Goal: Task Accomplishment & Management: Manage account settings

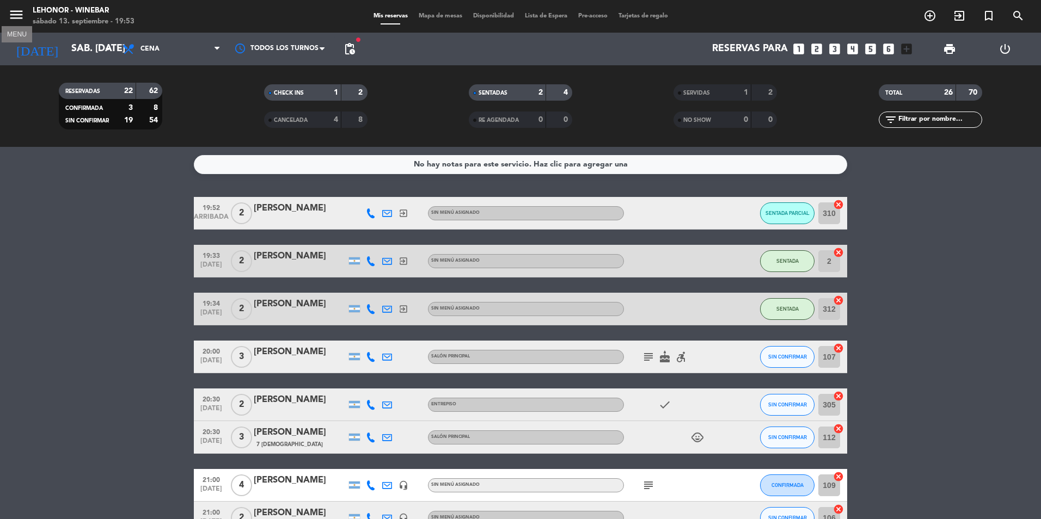
click at [10, 17] on icon "menu" at bounding box center [16, 15] width 16 height 16
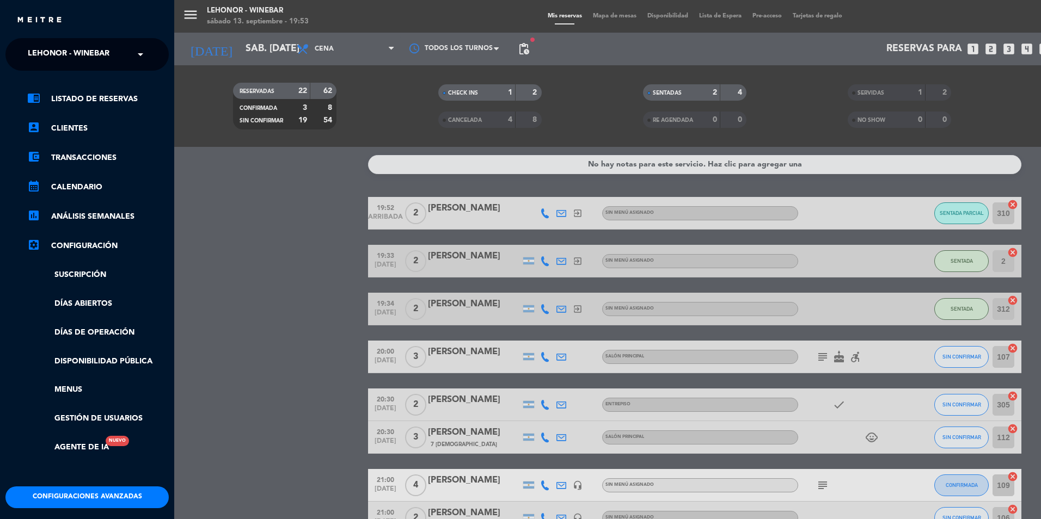
click at [104, 53] on span "Lehonor - Winebar" at bounding box center [69, 54] width 82 height 23
click at [127, 84] on div "Lehonor - Brasas & Resto" at bounding box center [87, 84] width 162 height 16
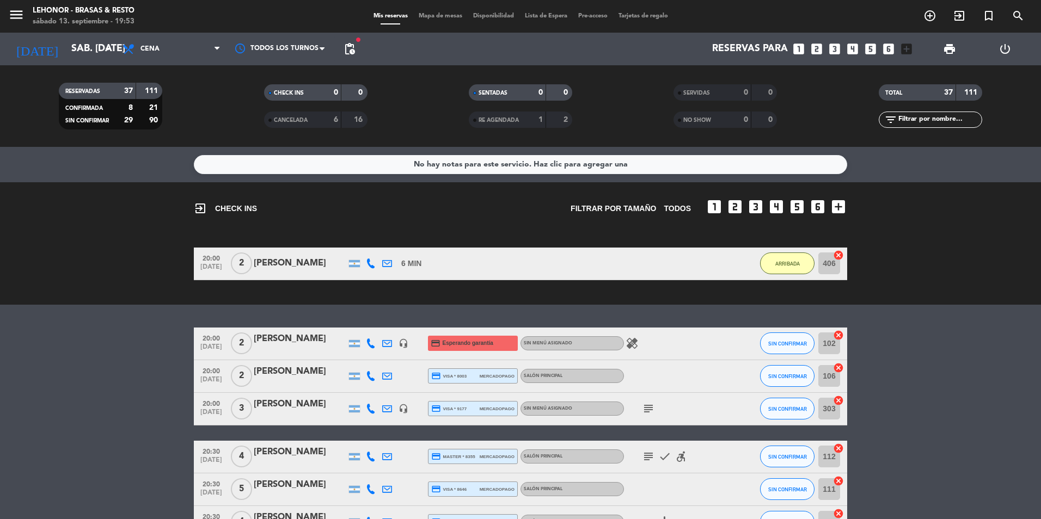
click at [443, 6] on div "menu Lehonor - Brasas & Resto sábado 13. septiembre - 19:53 Mis reservas Mapa d…" at bounding box center [520, 16] width 1041 height 33
click at [447, 12] on div "Mis reservas Mapa de mesas Disponibilidad Lista de Espera Pre-acceso Tarjetas d…" at bounding box center [520, 16] width 305 height 10
click at [431, 14] on span "Mapa de mesas" at bounding box center [440, 16] width 54 height 6
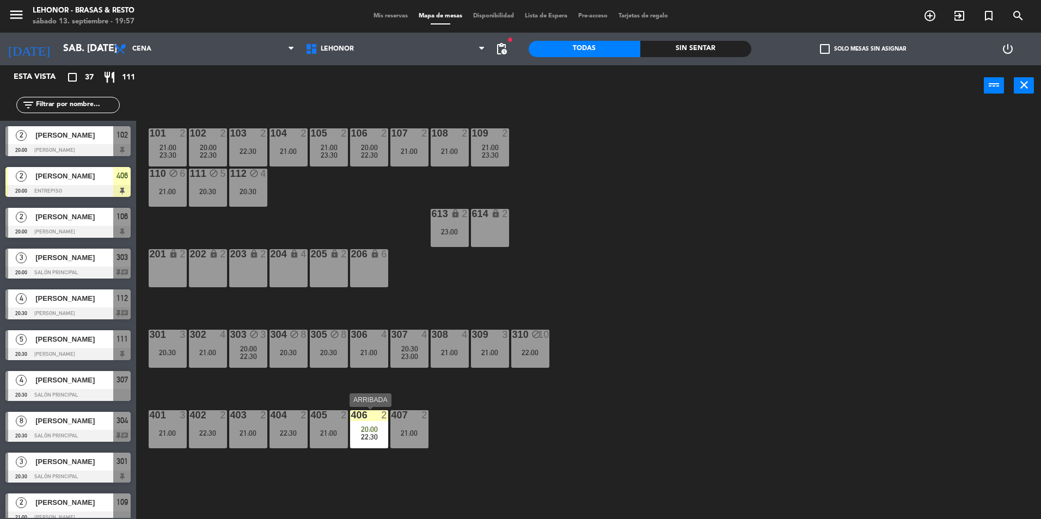
click at [366, 441] on div "406 2 20:00 22:30" at bounding box center [369, 429] width 38 height 38
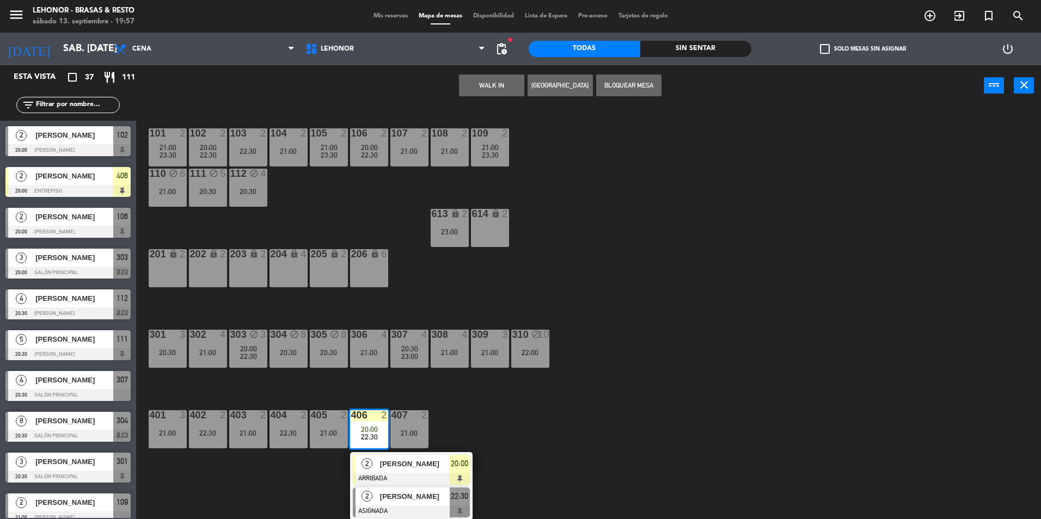
click at [400, 507] on div at bounding box center [411, 512] width 117 height 12
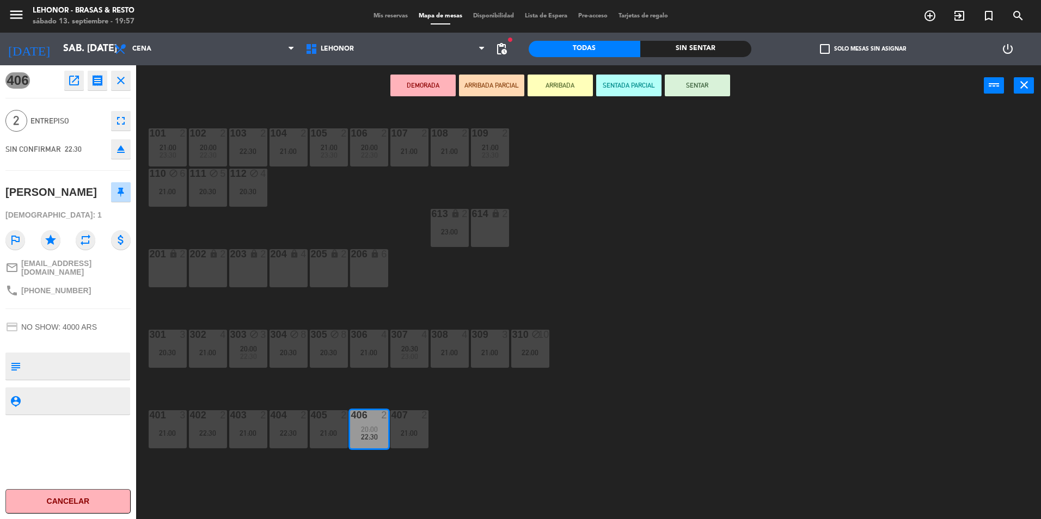
click at [81, 78] on button "open_in_new" at bounding box center [74, 81] width 20 height 20
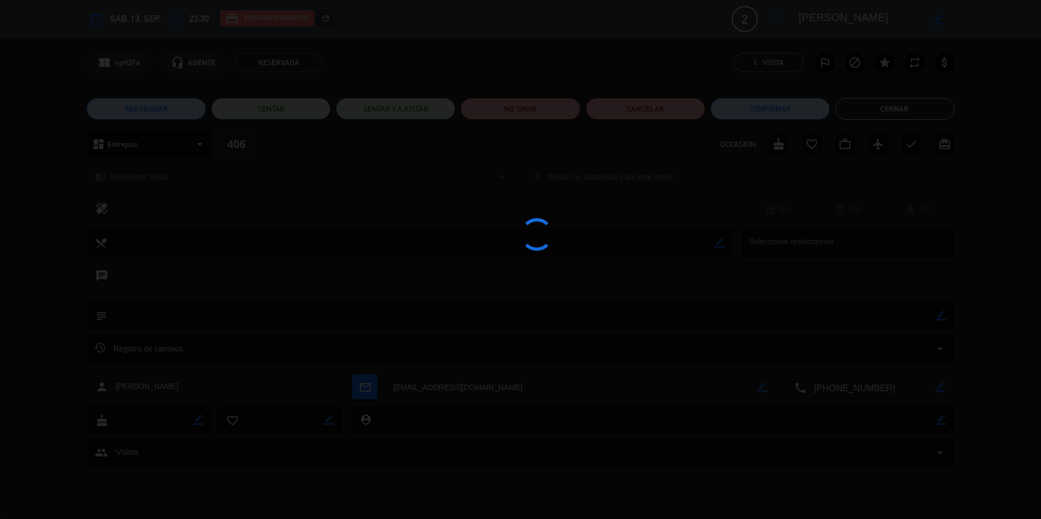
click at [640, 108] on div at bounding box center [520, 259] width 1041 height 519
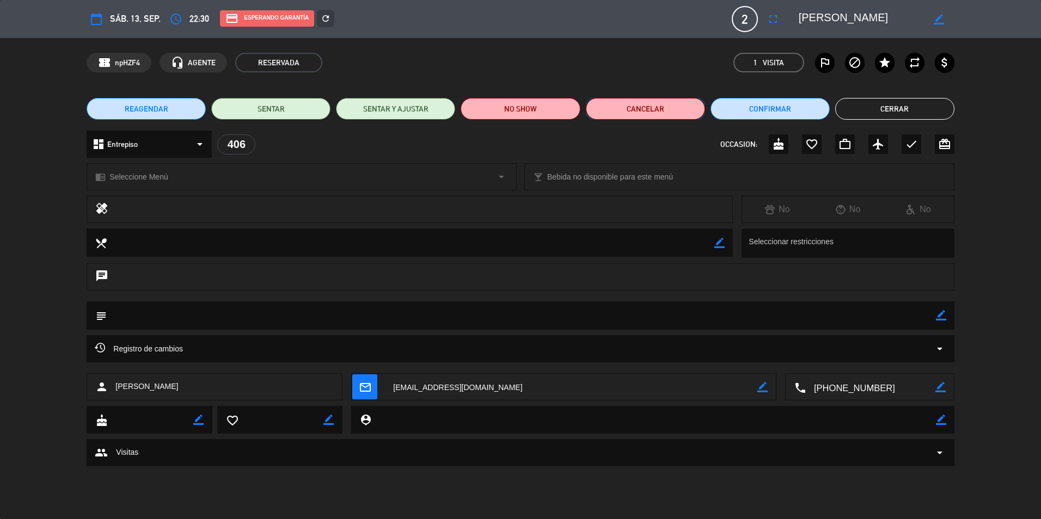
click at [640, 108] on button "Cancelar" at bounding box center [645, 109] width 119 height 22
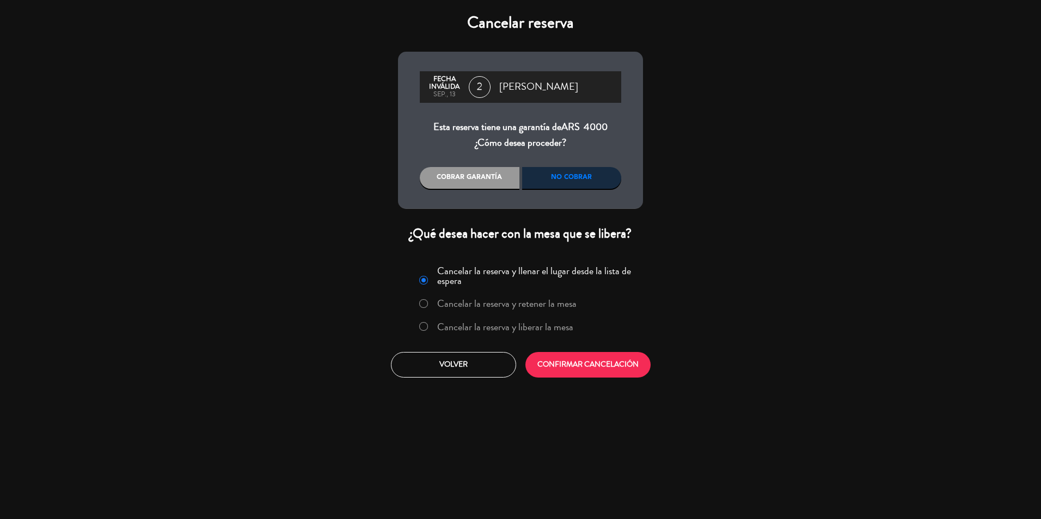
click at [536, 340] on div "Cancelar la reserva y llenar el lugar desde la lista de espera Cancelar la rese…" at bounding box center [520, 300] width 231 height 79
click at [539, 325] on label "Cancelar la reserva y liberar la mesa" at bounding box center [505, 327] width 136 height 10
click at [589, 367] on button "CONFIRMAR CANCELACIÓN" at bounding box center [587, 365] width 125 height 26
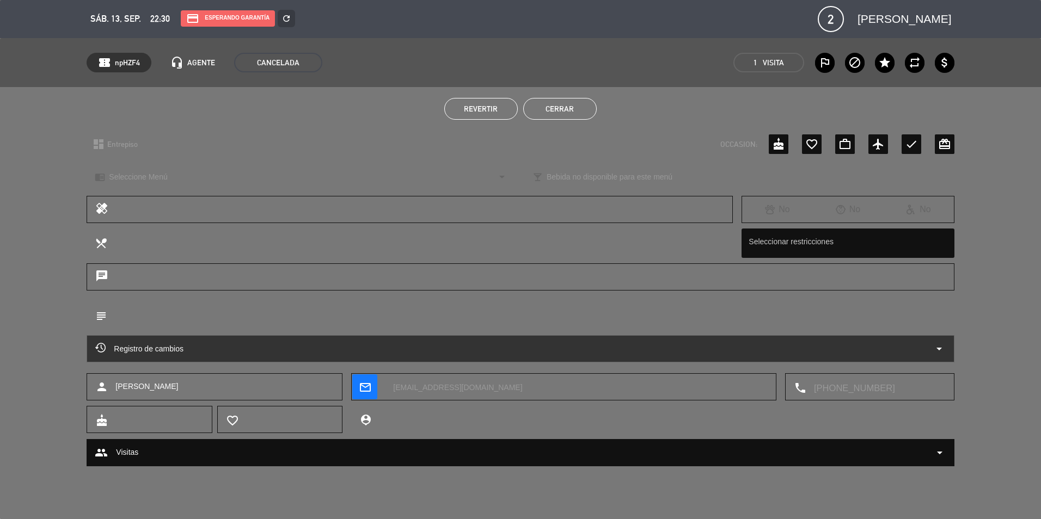
click at [545, 101] on button "Cerrar" at bounding box center [559, 109] width 73 height 22
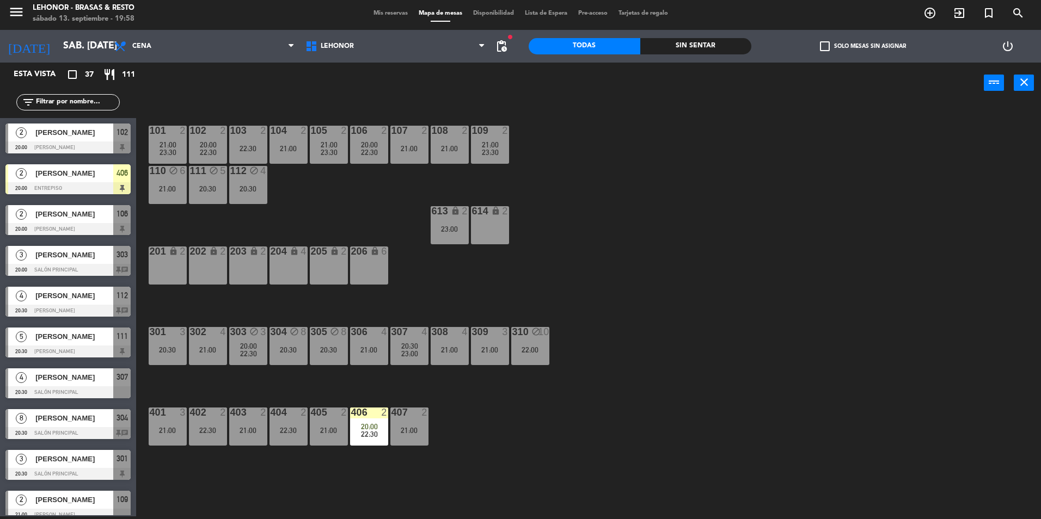
scroll to position [44, 0]
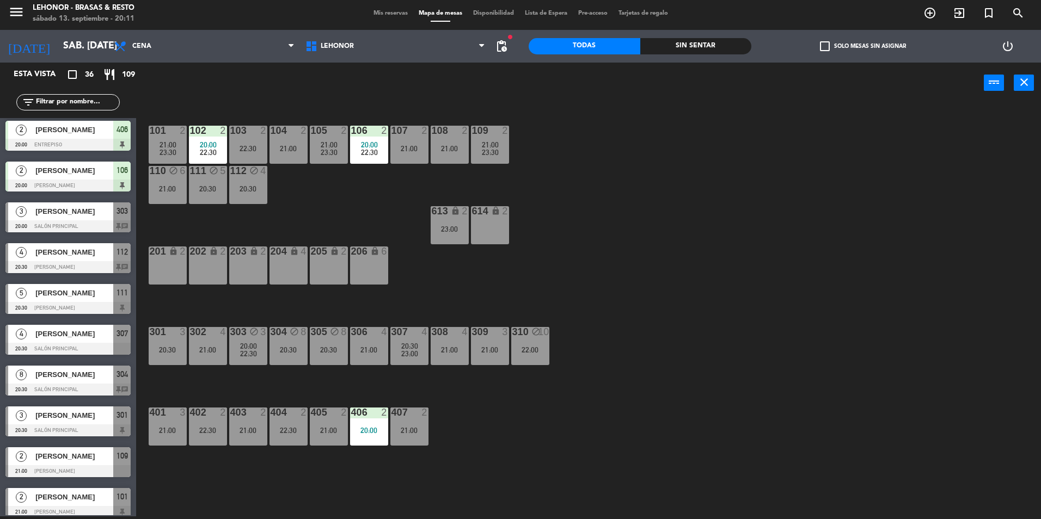
click at [92, 200] on div "3 [PERSON_NAME] 20:00 Salón Principal 303 chat" at bounding box center [68, 217] width 136 height 41
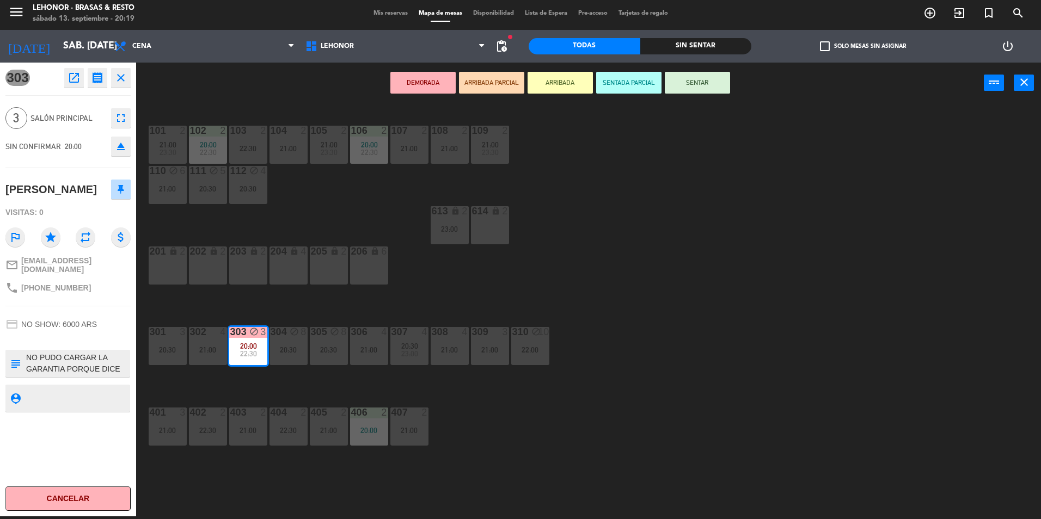
click at [76, 75] on icon "open_in_new" at bounding box center [73, 77] width 13 height 13
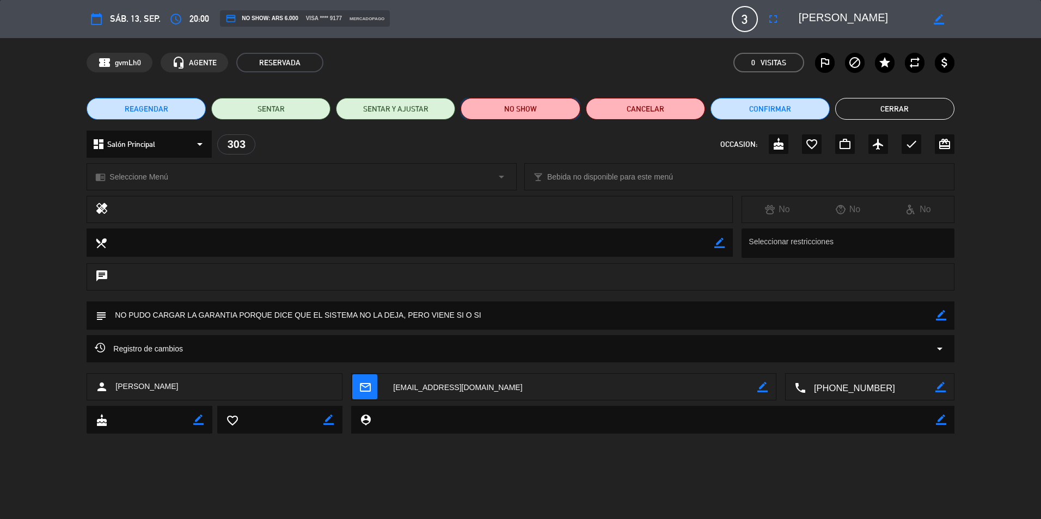
click at [537, 111] on button "NO SHOW" at bounding box center [519, 109] width 119 height 22
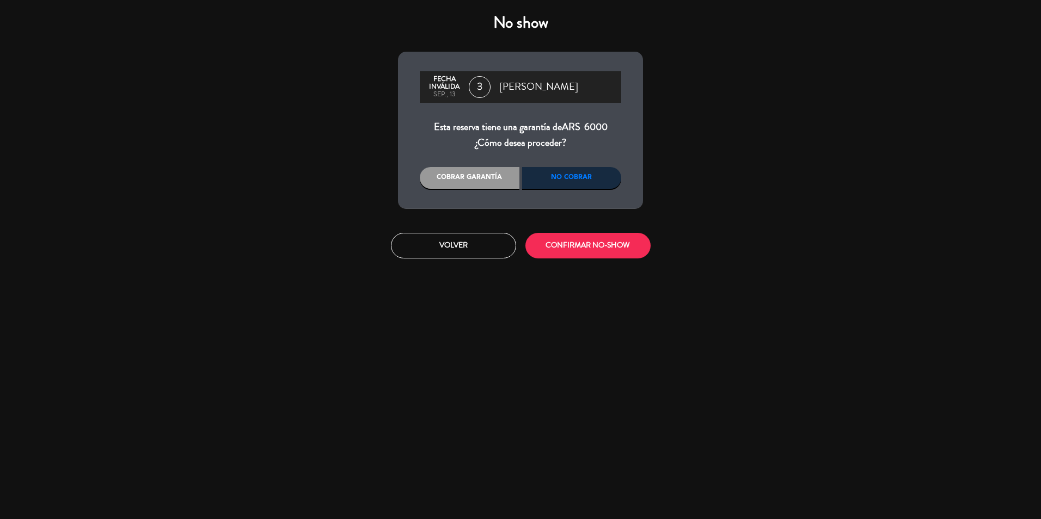
click at [555, 178] on div "No cobrar" at bounding box center [572, 178] width 100 height 22
click at [589, 242] on button "CONFIRMAR NO-SHOW" at bounding box center [587, 246] width 125 height 26
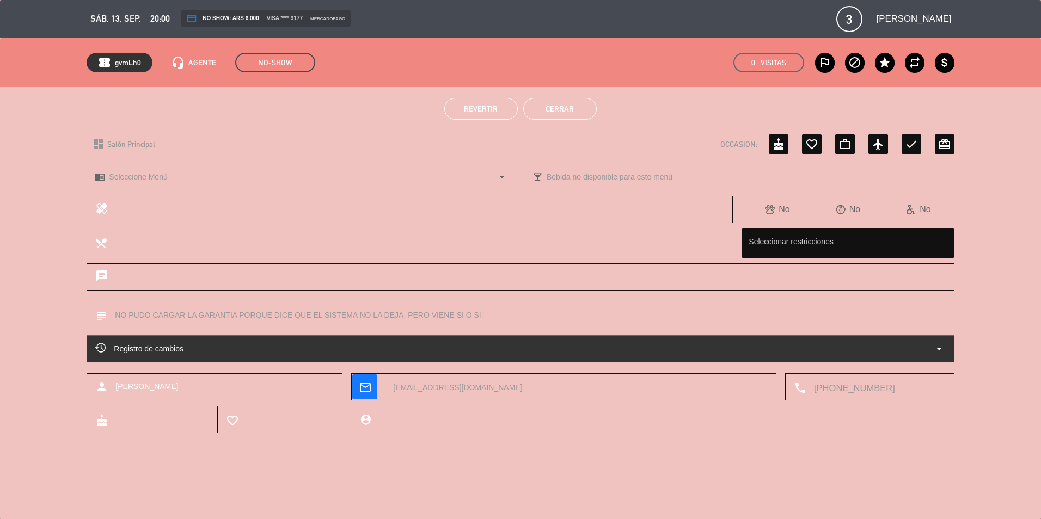
drag, startPoint x: 546, startPoint y: 271, endPoint x: 567, endPoint y: 118, distance: 154.3
click at [567, 118] on button "Cerrar" at bounding box center [559, 109] width 73 height 22
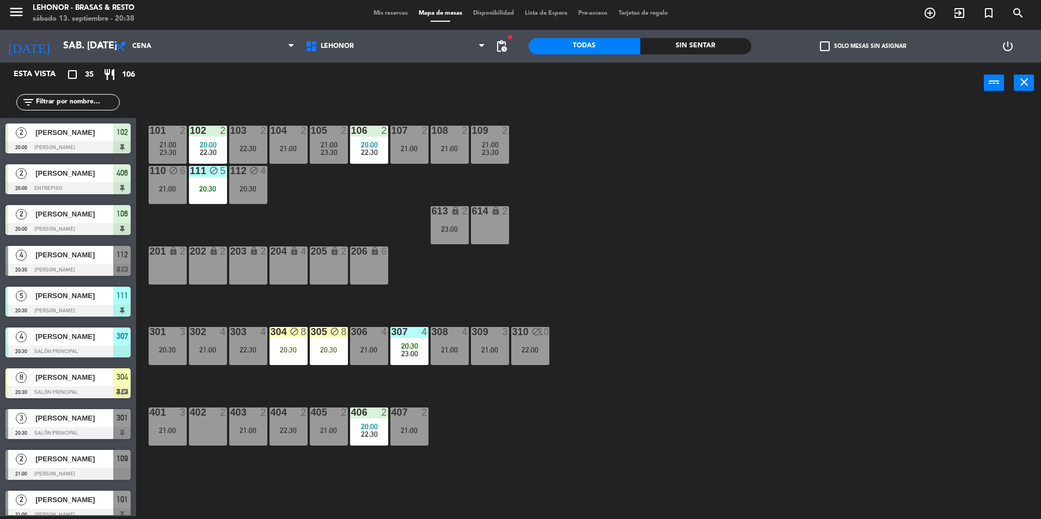
click at [63, 415] on span "[PERSON_NAME]" at bounding box center [74, 418] width 78 height 11
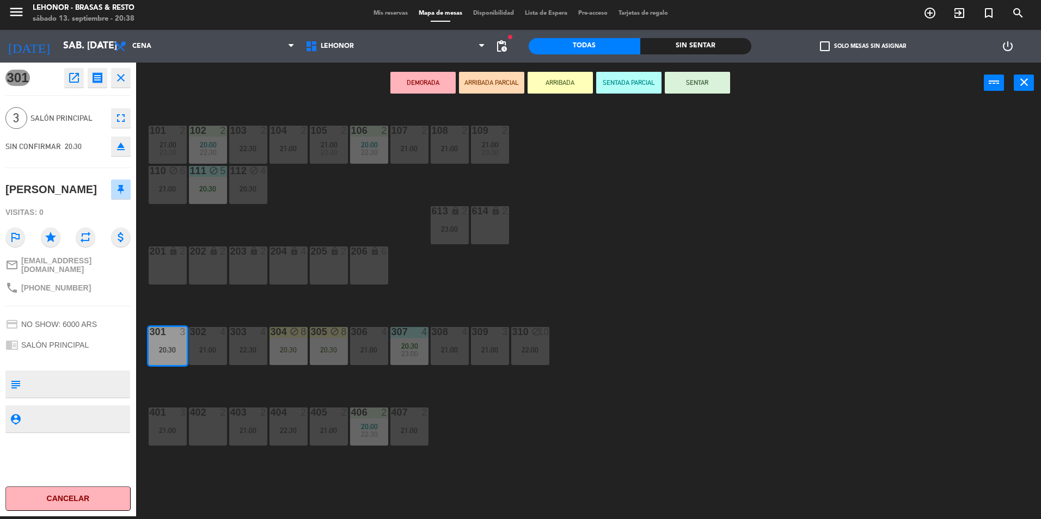
click at [621, 198] on div "101 2 21:00 23:30 102 2 20:00 22:30 103 2 22:30 104 2 21:00 105 2 21:00 23:30 1…" at bounding box center [593, 312] width 894 height 413
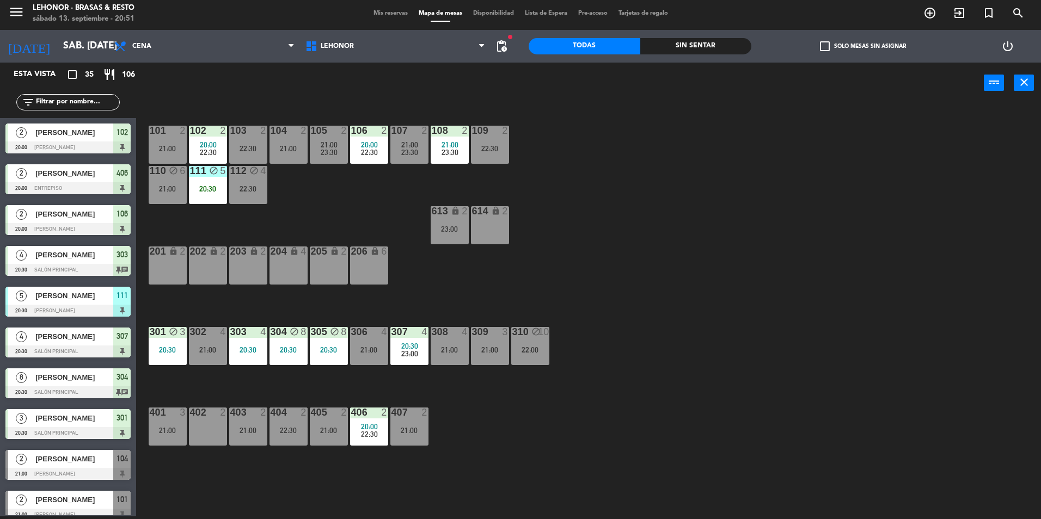
click at [774, 167] on div "101 2 21:00 102 2 20:00 22:30 103 2 22:30 104 2 21:00 105 2 21:00 23:30 106 2 2…" at bounding box center [593, 312] width 894 height 413
click at [685, 48] on div "Sin sentar" at bounding box center [696, 46] width 112 height 16
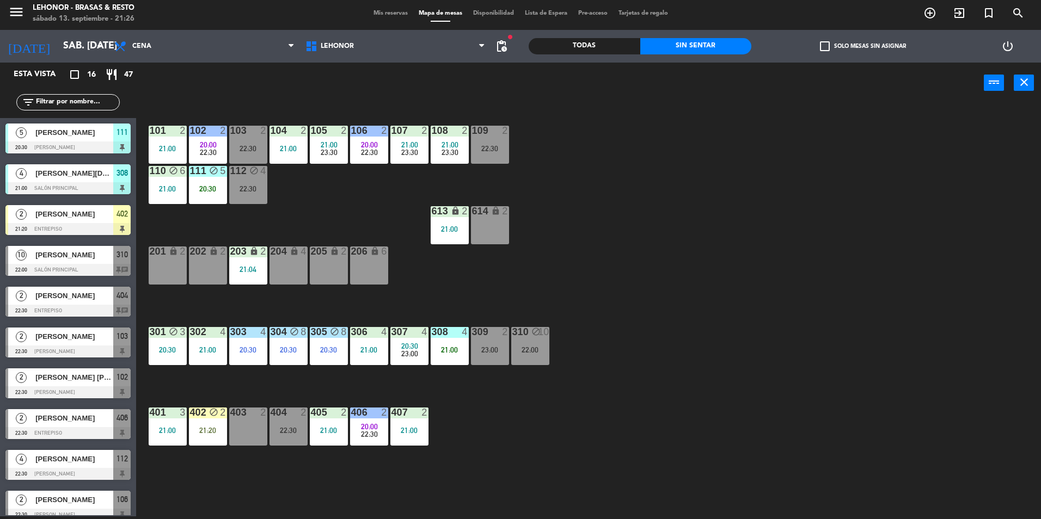
click at [678, 46] on div "Sin sentar" at bounding box center [696, 46] width 112 height 16
